Goal: Task Accomplishment & Management: Manage account settings

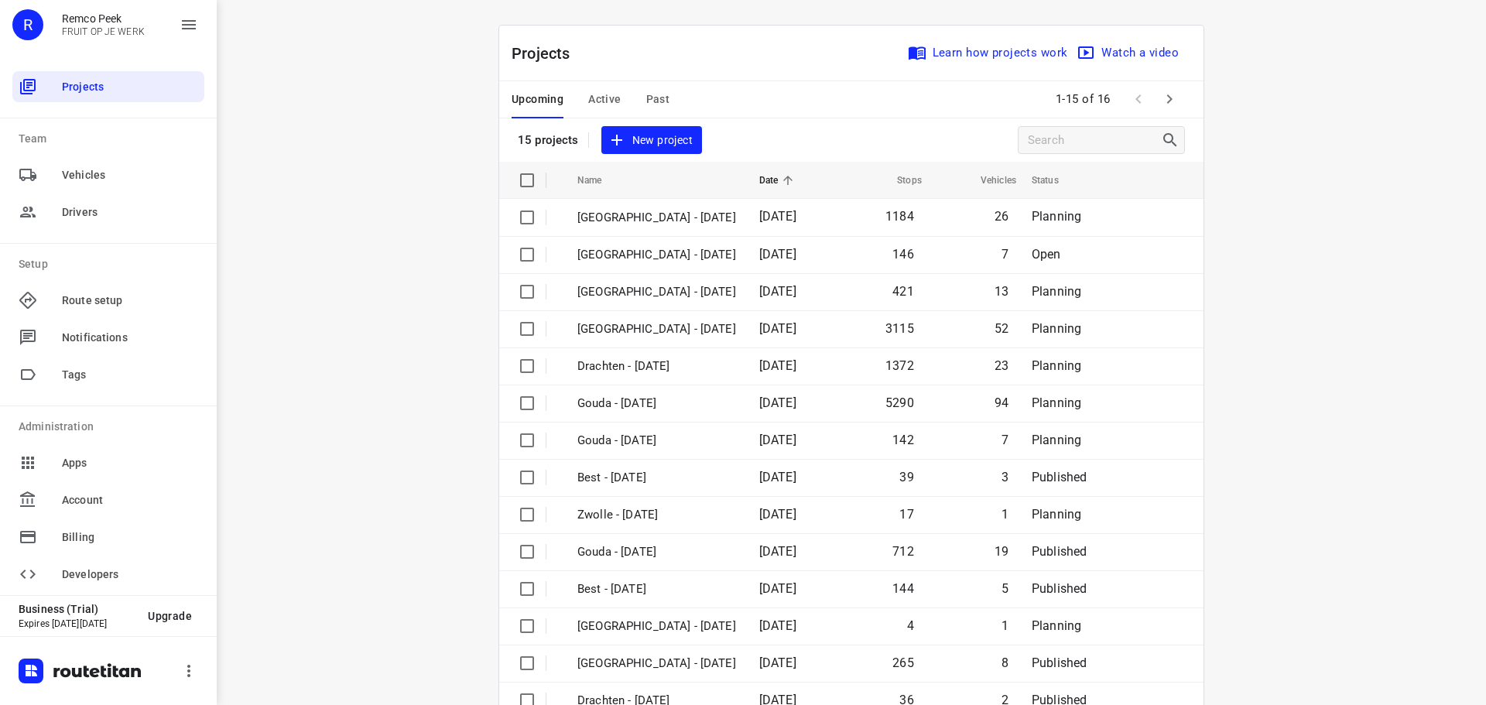
click at [601, 104] on span "Active" at bounding box center [604, 99] width 32 height 19
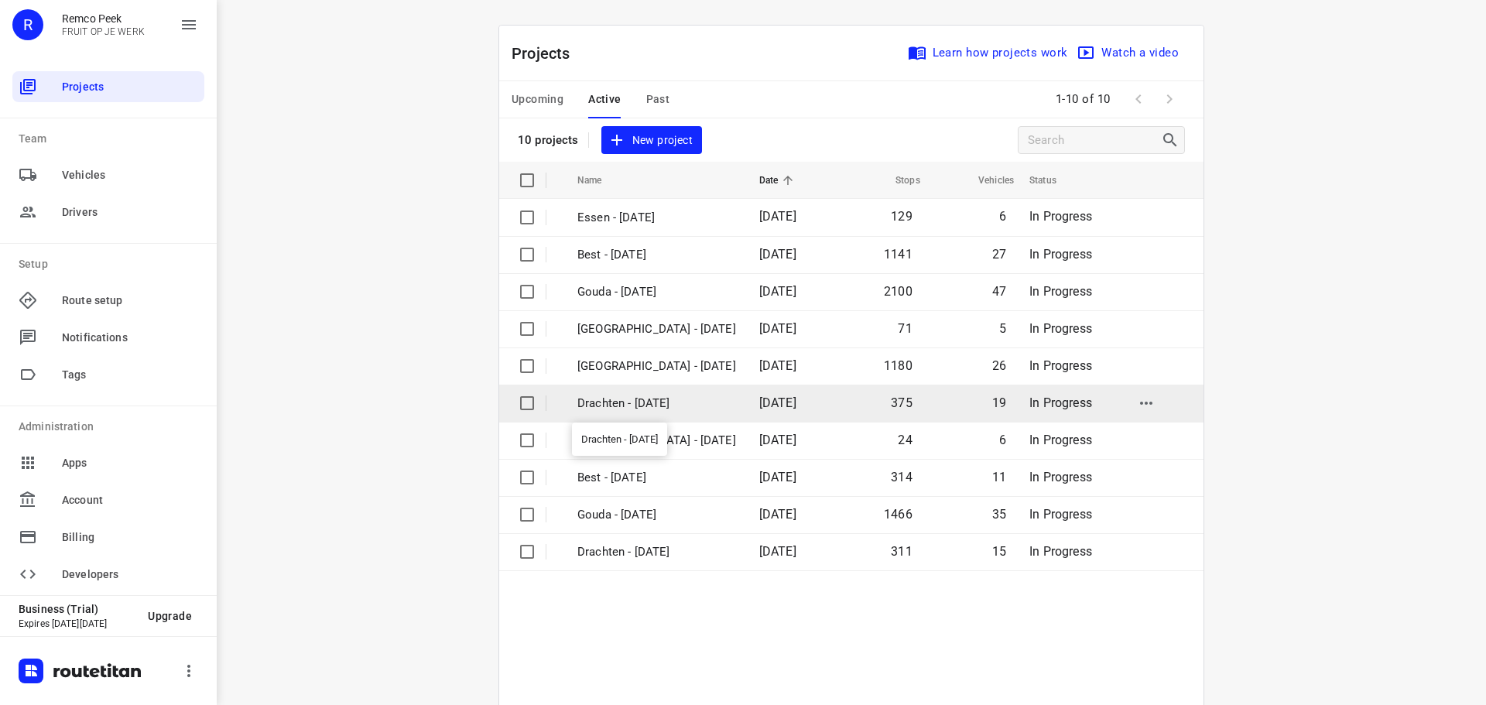
click at [622, 403] on p "Drachten - [DATE]" at bounding box center [656, 404] width 159 height 18
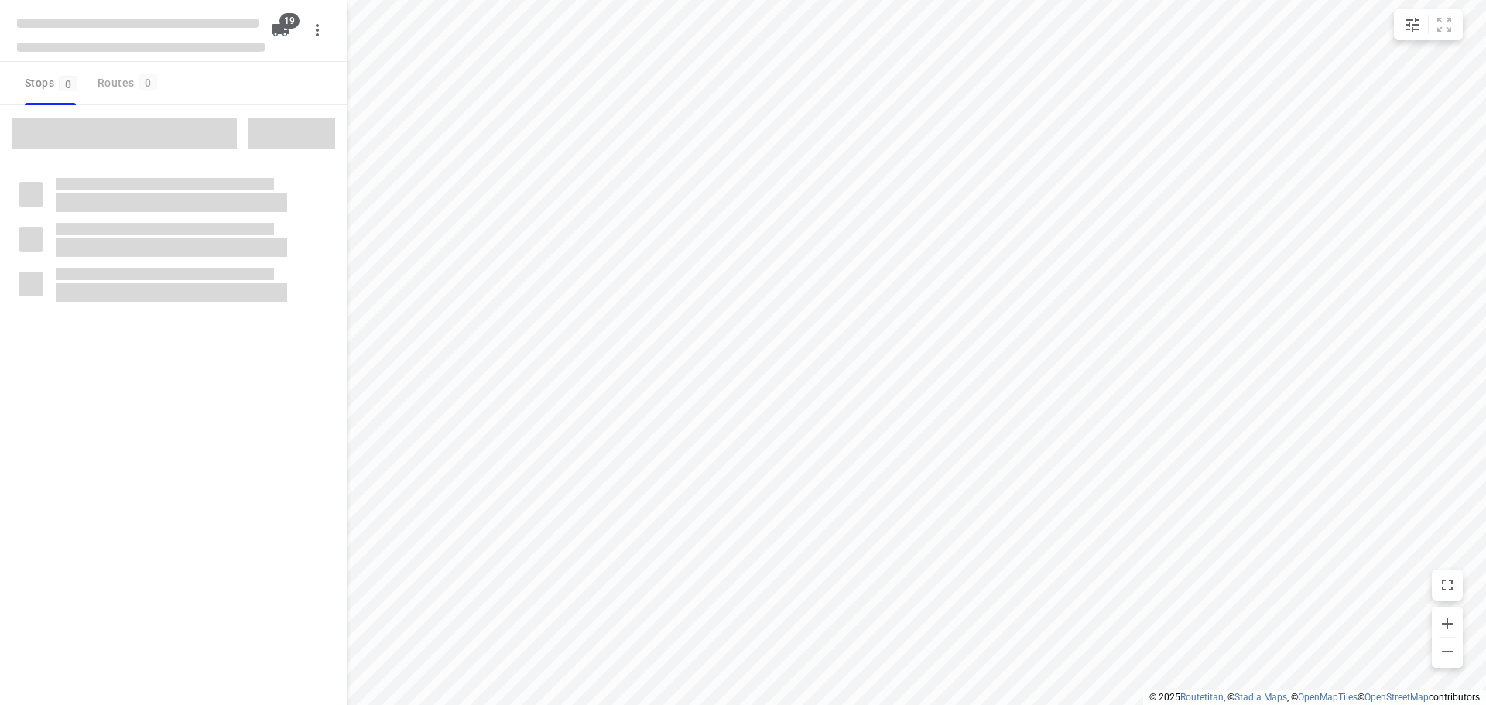
checkbox input "true"
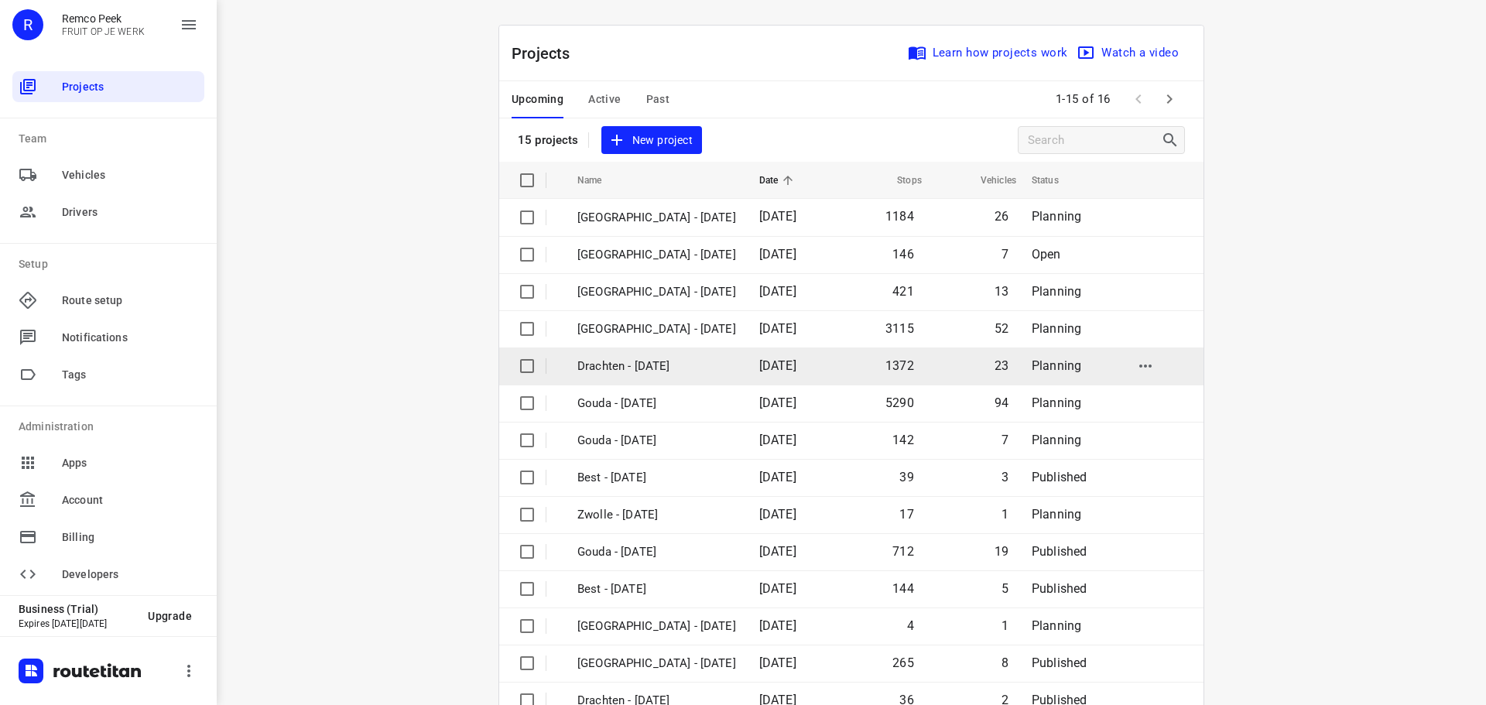
click at [648, 361] on p "Drachten - [DATE]" at bounding box center [656, 366] width 159 height 18
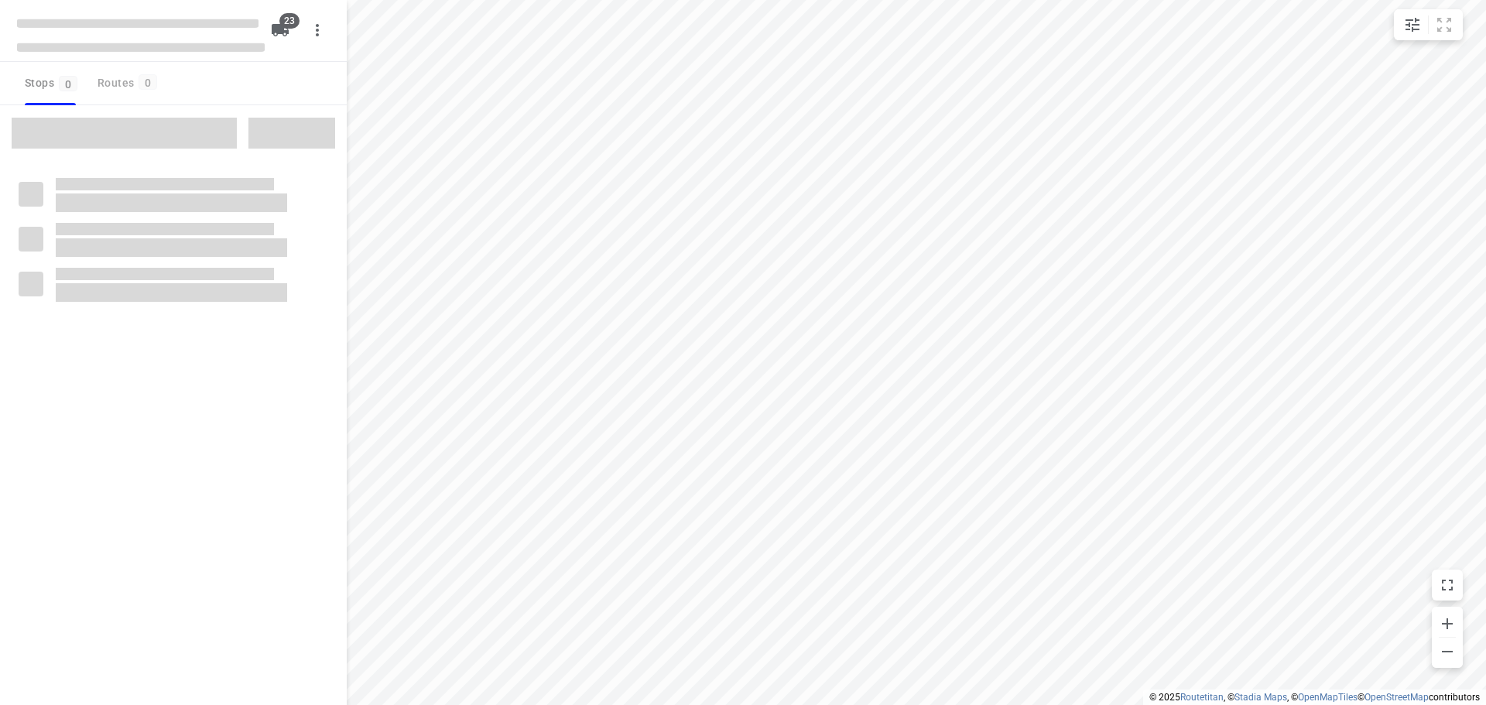
checkbox input "true"
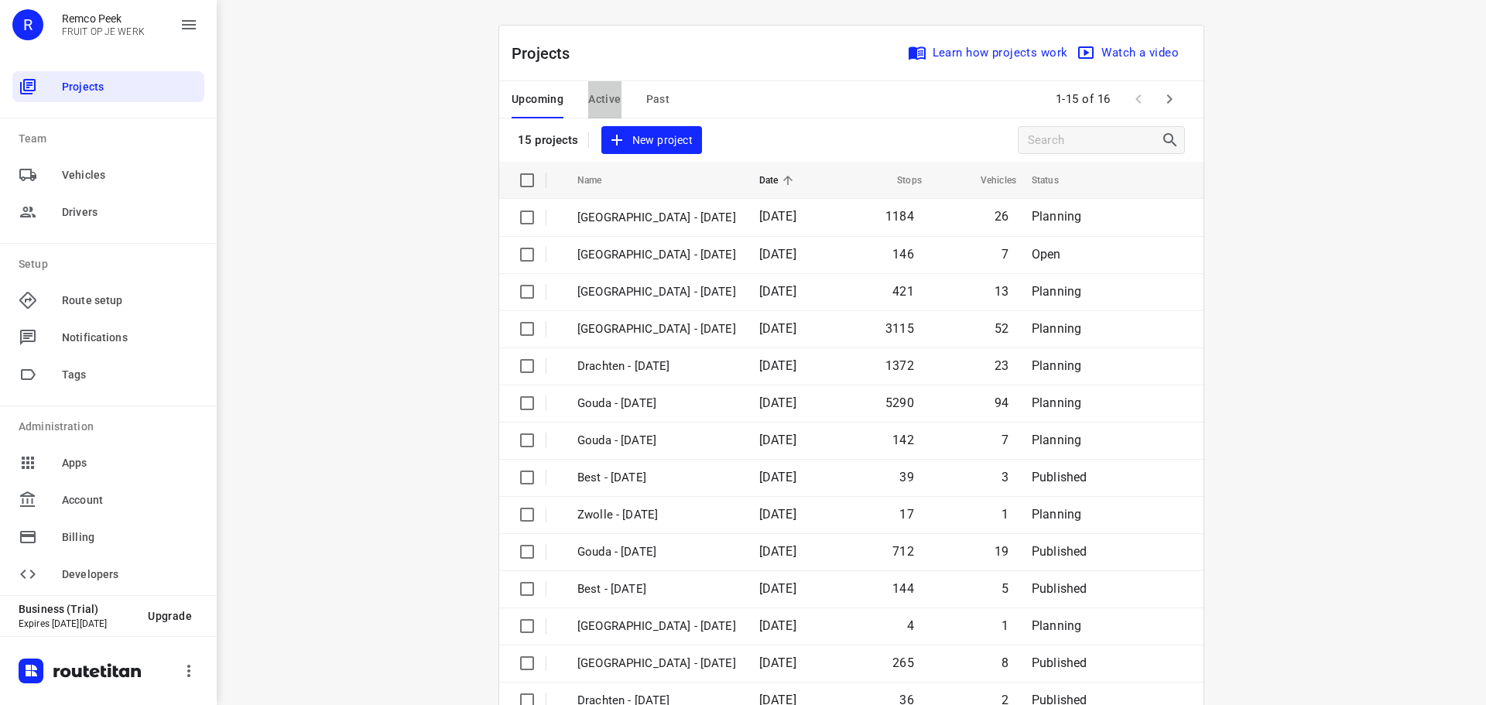
click at [600, 97] on span "Active" at bounding box center [604, 99] width 32 height 19
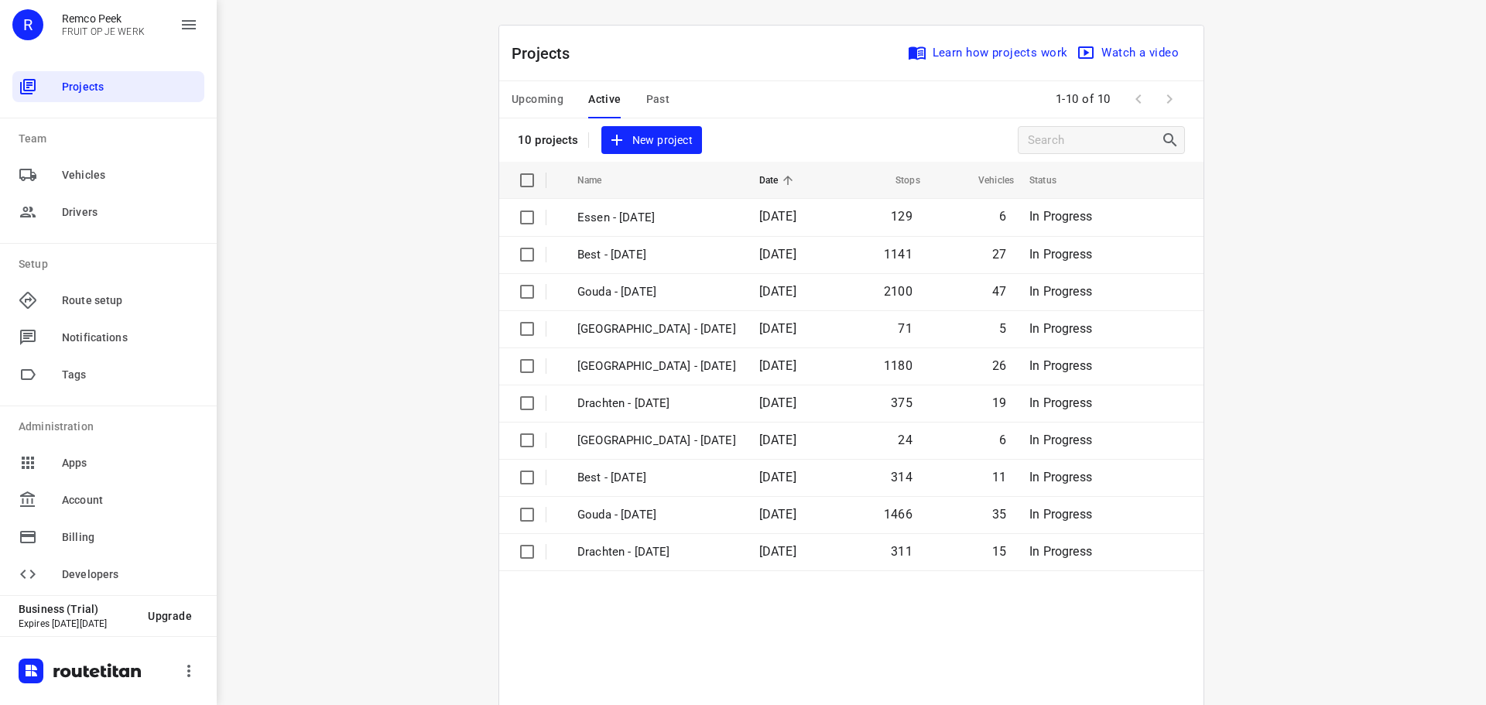
click at [655, 102] on span "Past" at bounding box center [658, 99] width 24 height 19
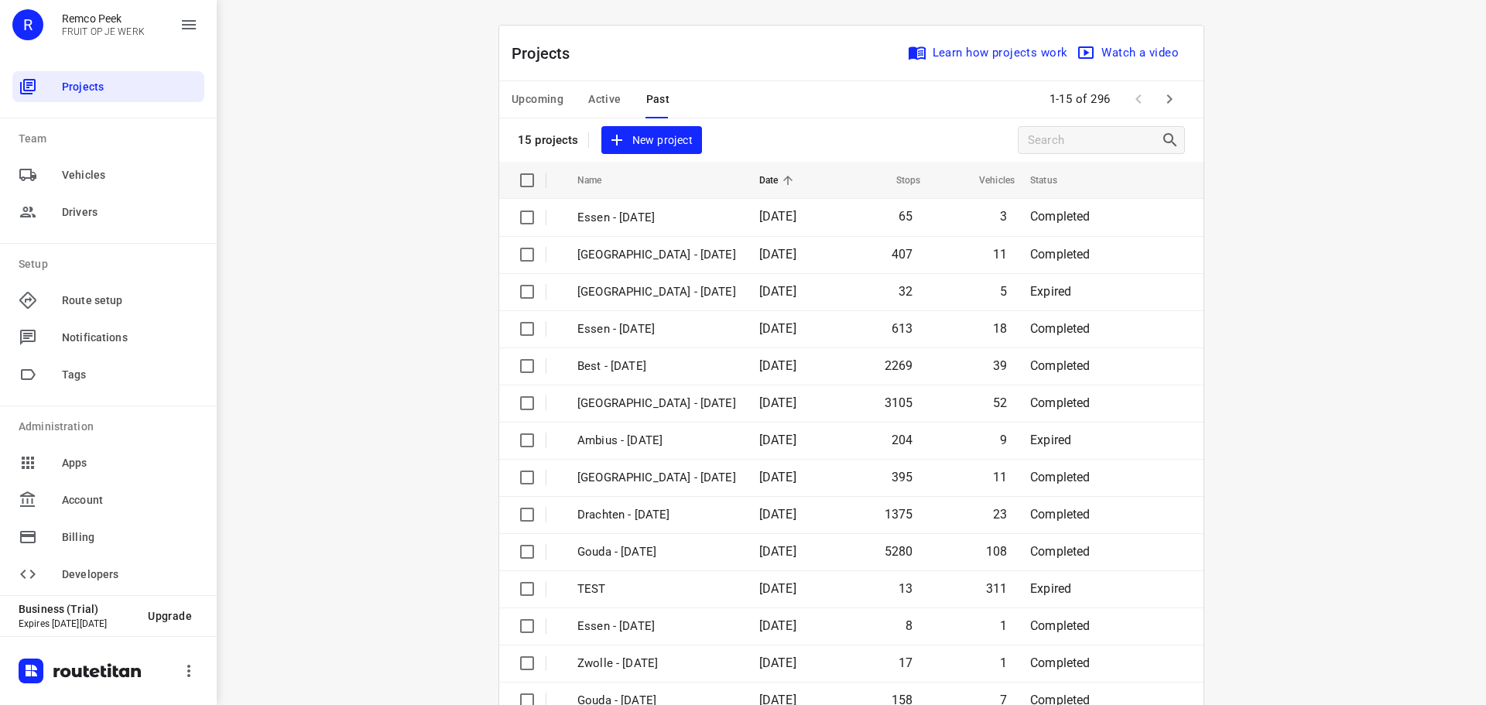
click at [607, 104] on span "Active" at bounding box center [604, 99] width 32 height 19
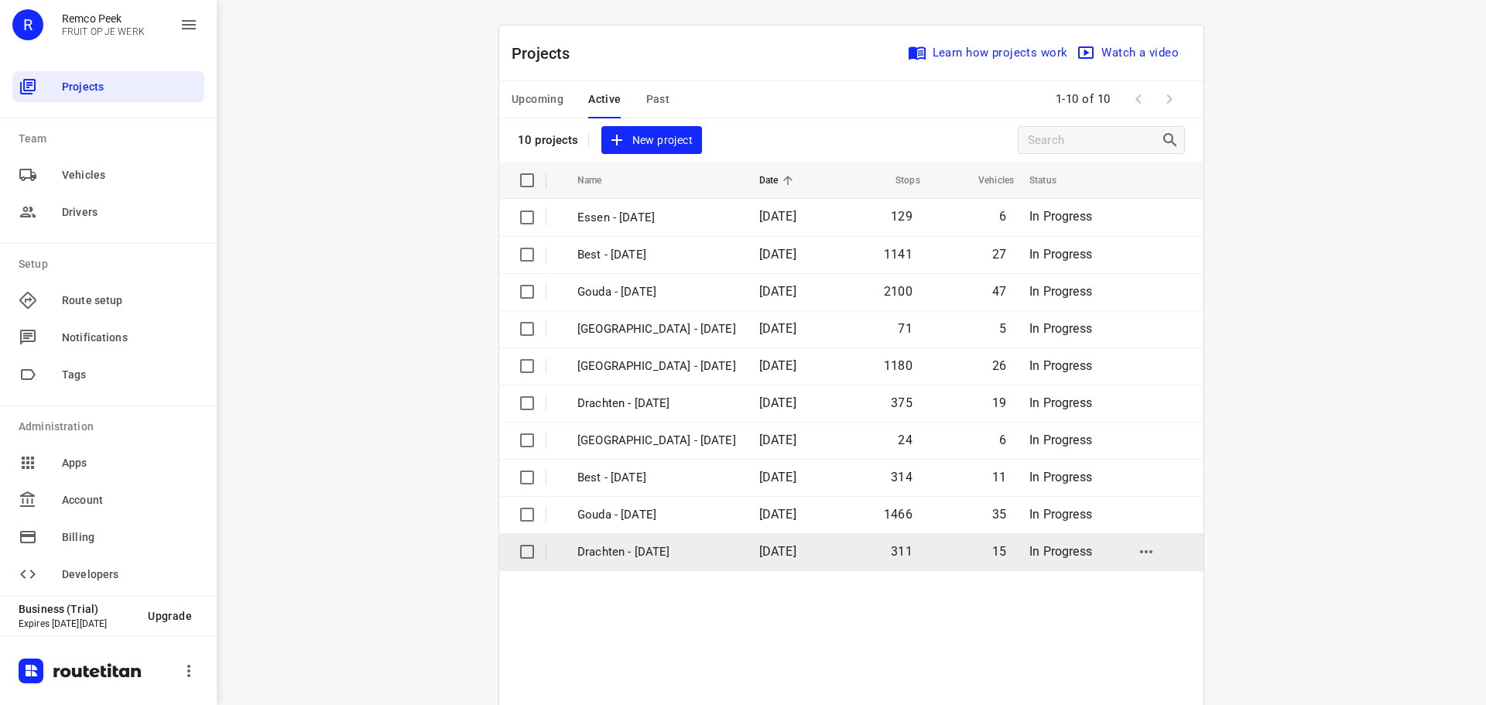
click at [614, 552] on p "Drachten - [DATE]" at bounding box center [656, 552] width 159 height 18
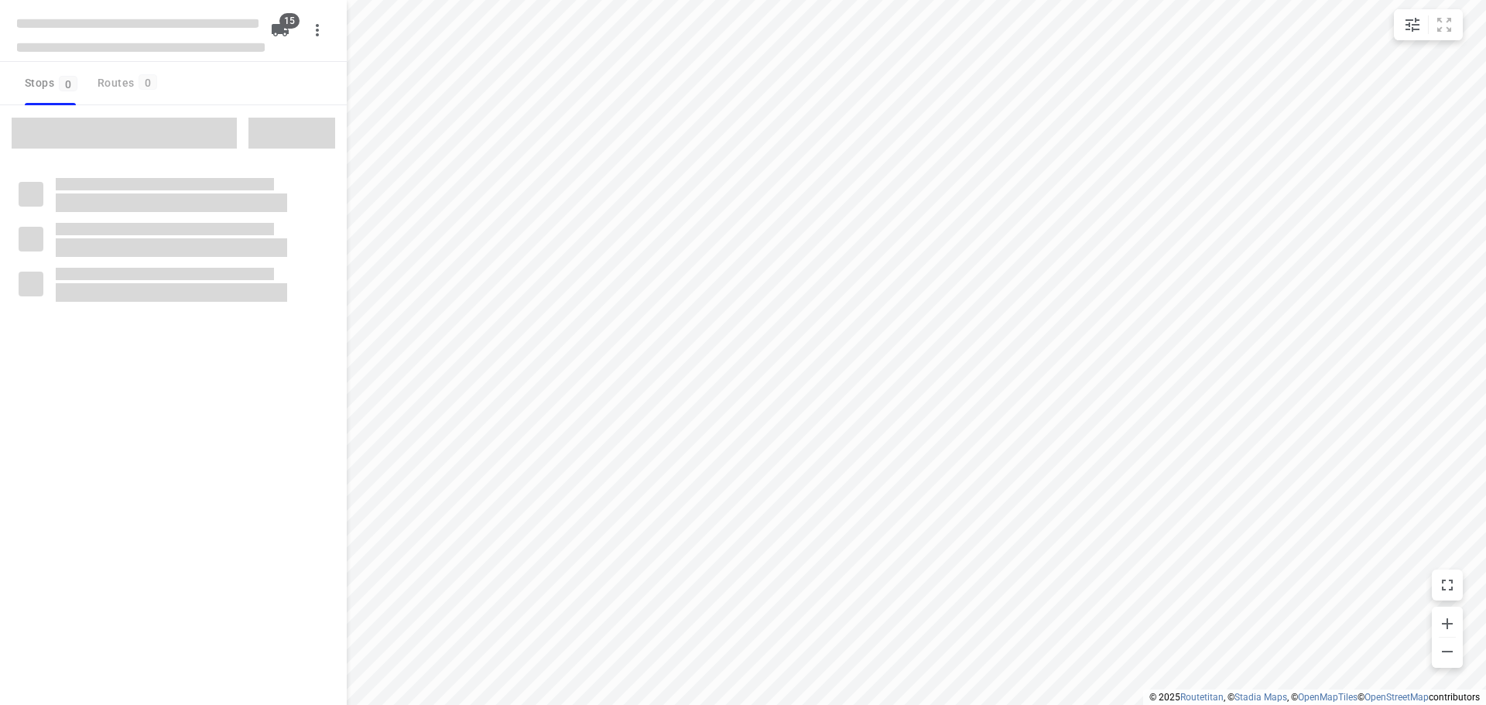
checkbox input "true"
